Goal: Transaction & Acquisition: Purchase product/service

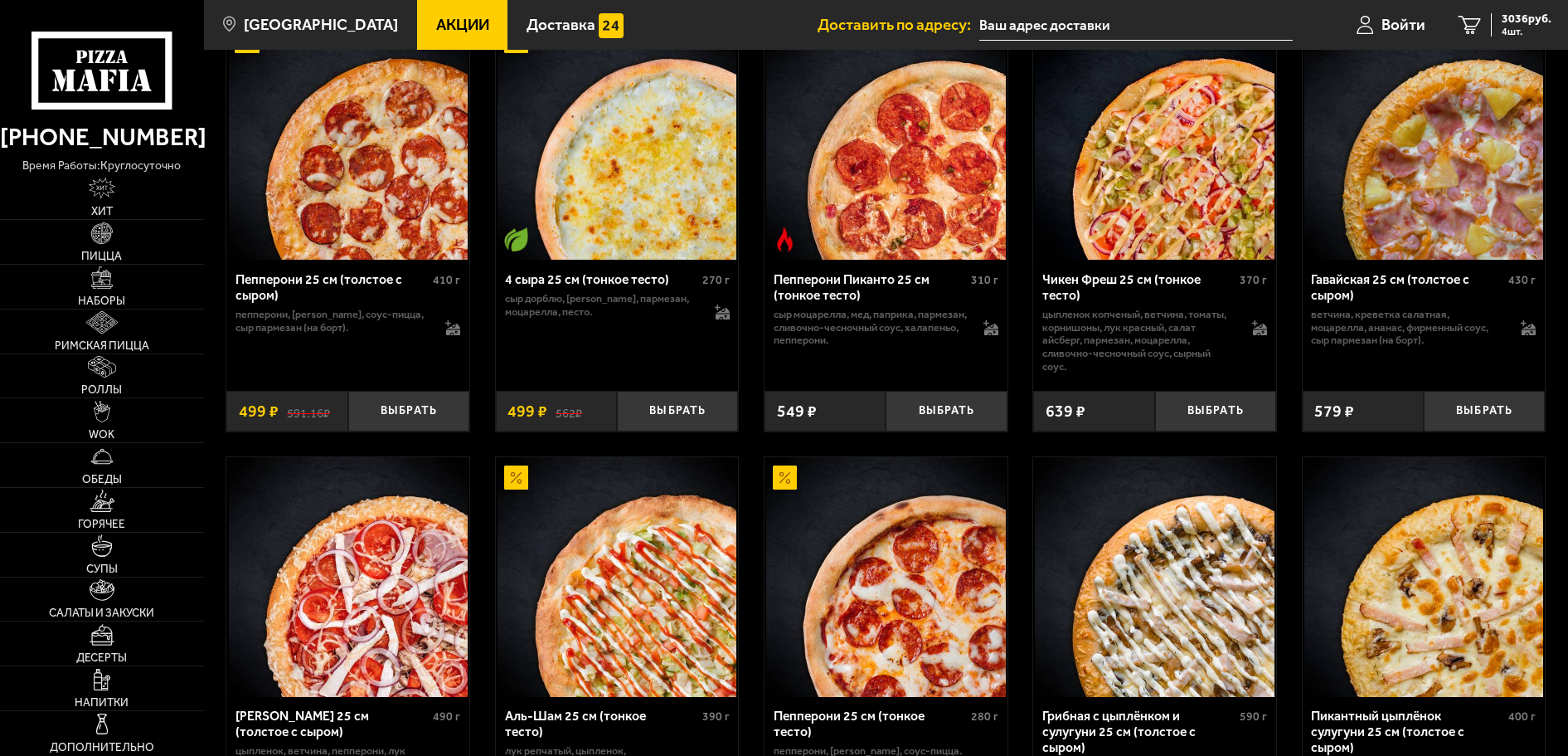
scroll to position [1079, 0]
click at [116, 425] on link "WOK" at bounding box center [102, 420] width 204 height 44
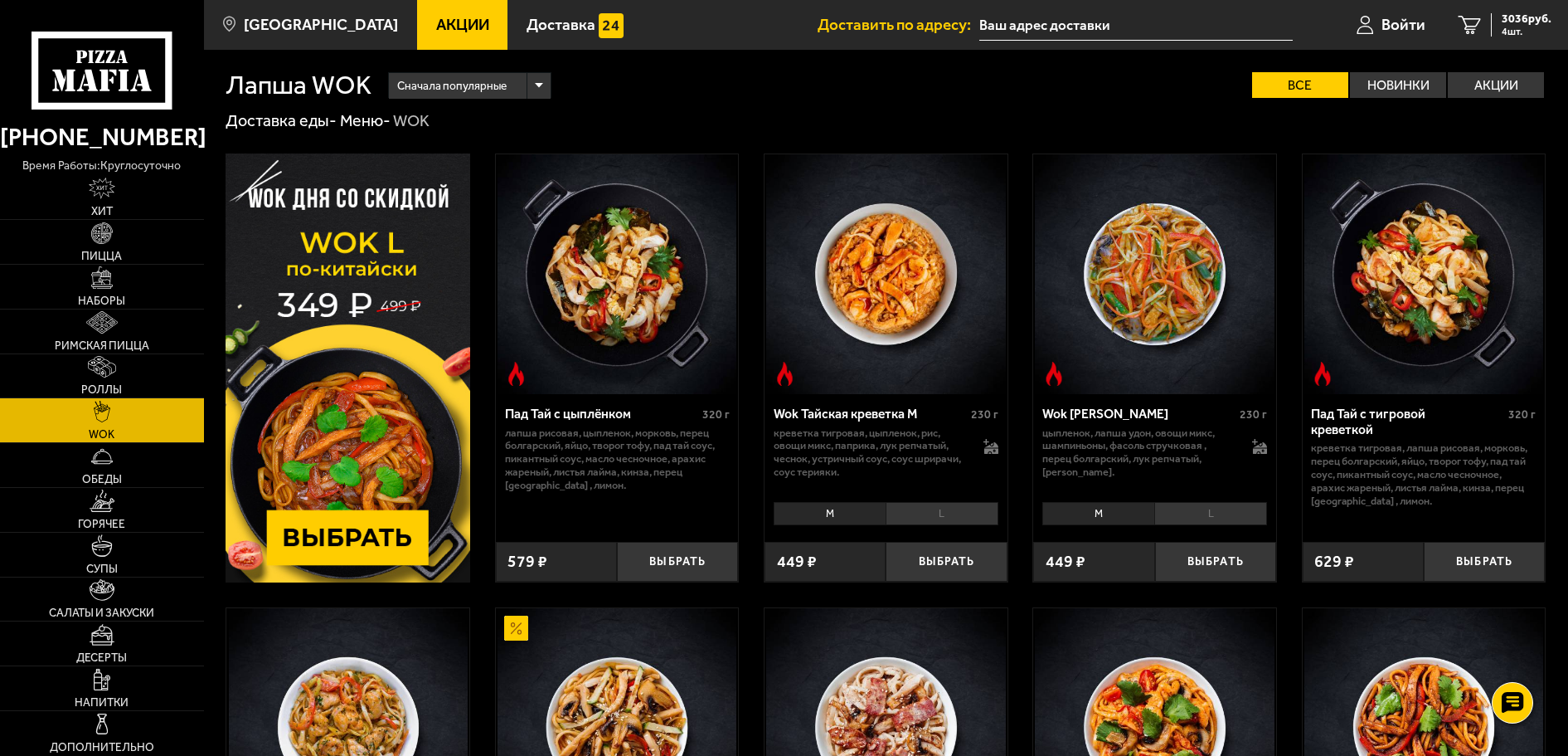
click at [338, 468] on img at bounding box center [348, 368] width 245 height 429
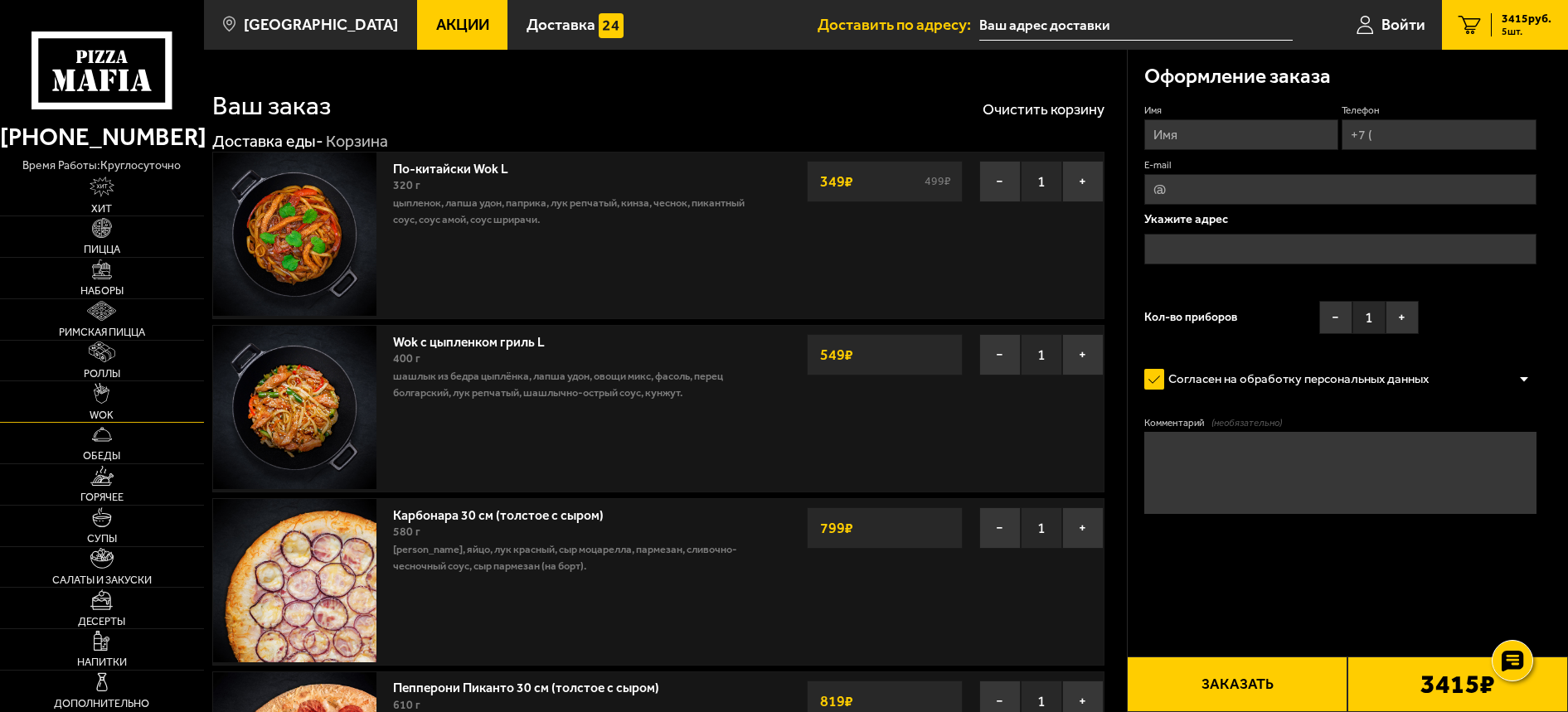
click at [114, 411] on span "WOK" at bounding box center [101, 416] width 24 height 11
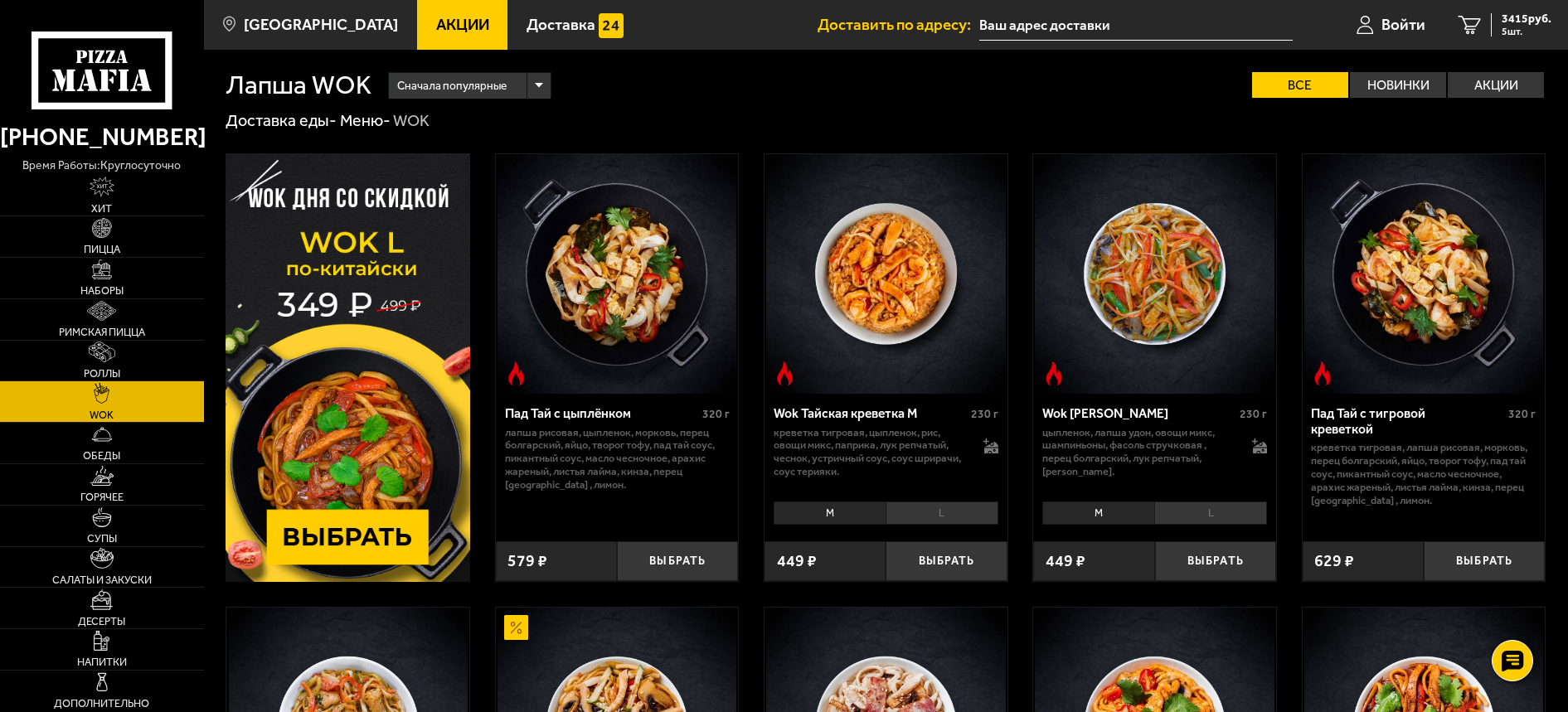
click at [391, 398] on img at bounding box center [348, 368] width 245 height 428
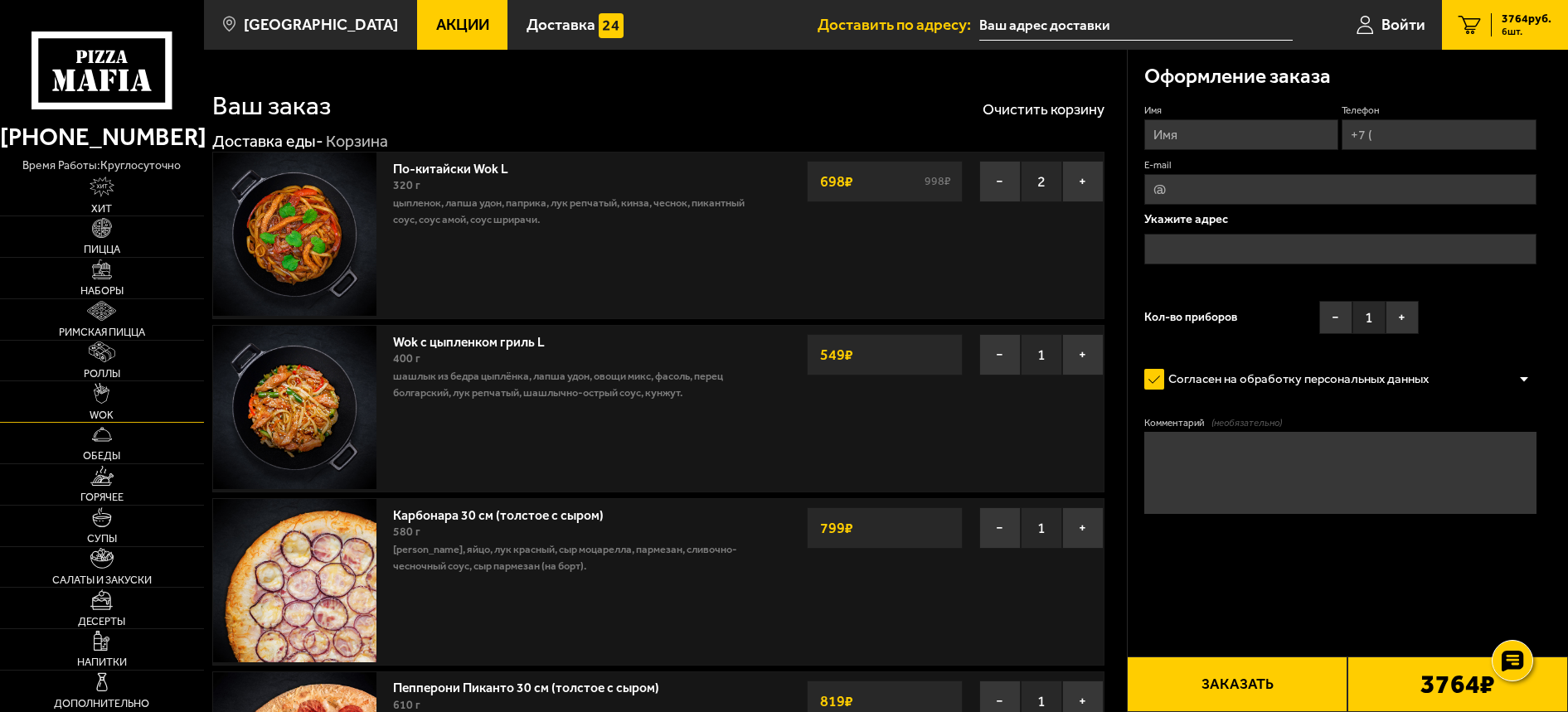
click at [97, 406] on link "WOK" at bounding box center [102, 401] width 204 height 41
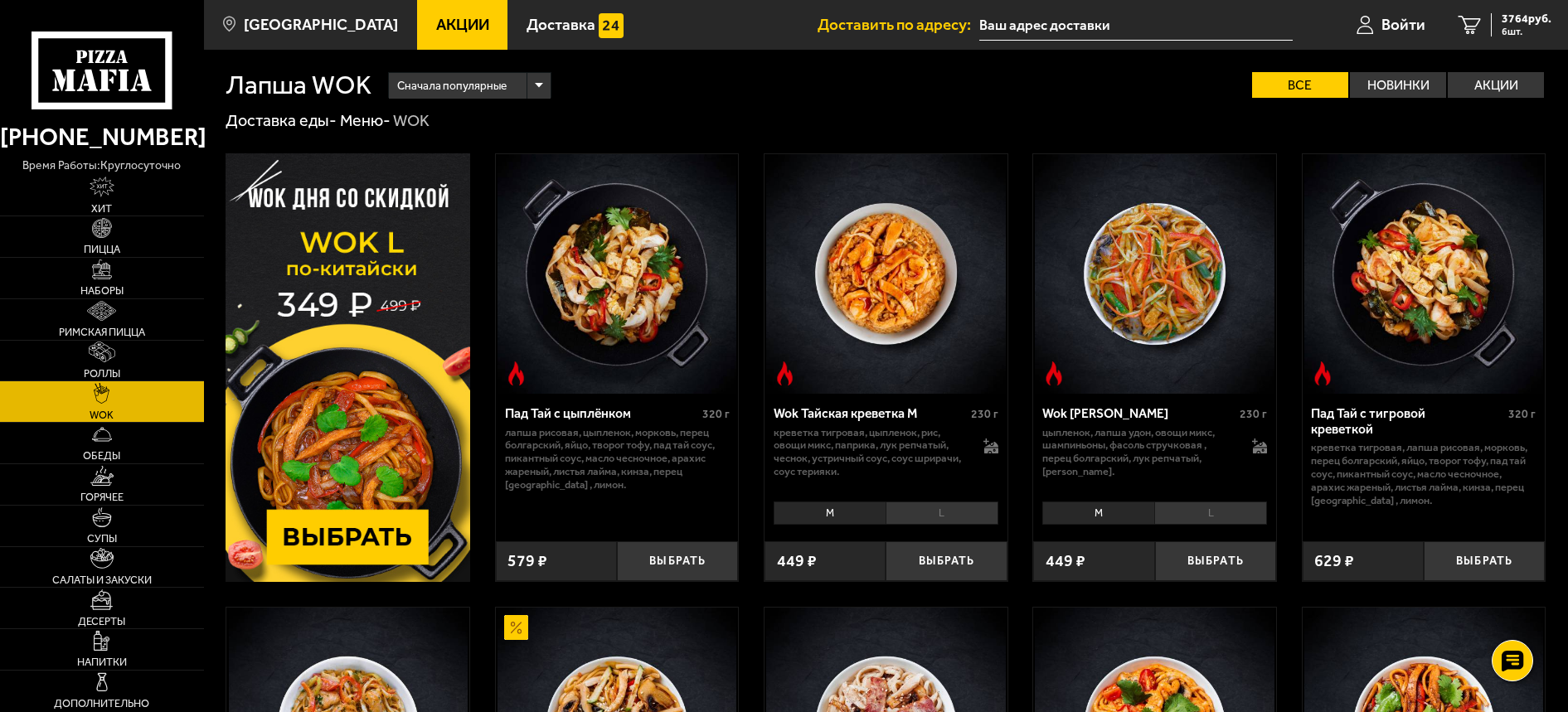
click at [353, 533] on img at bounding box center [348, 368] width 245 height 428
